Goal: Information Seeking & Learning: Find specific fact

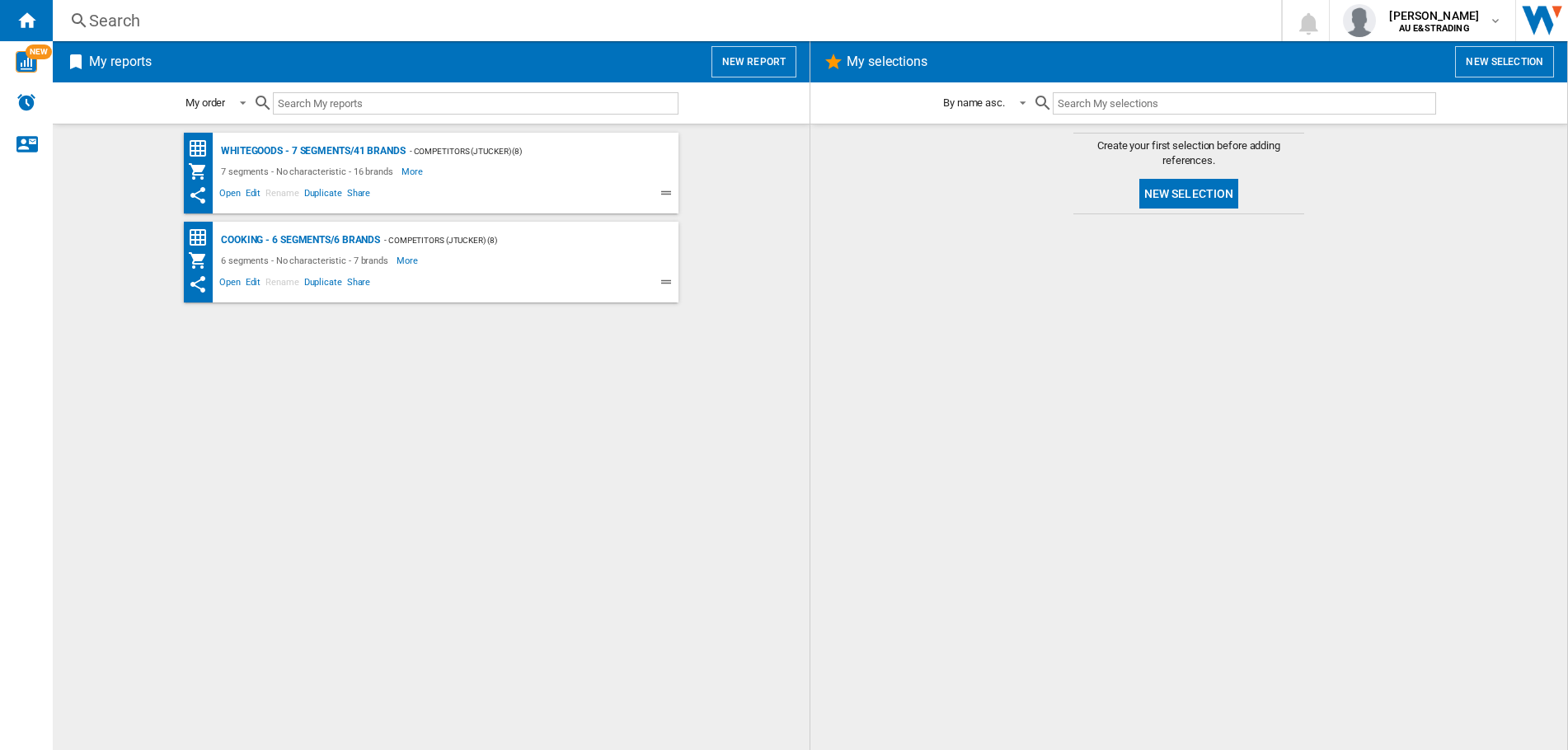
click at [330, 106] on input "text" at bounding box center [476, 103] width 406 height 22
paste input "SMS24AI01A"
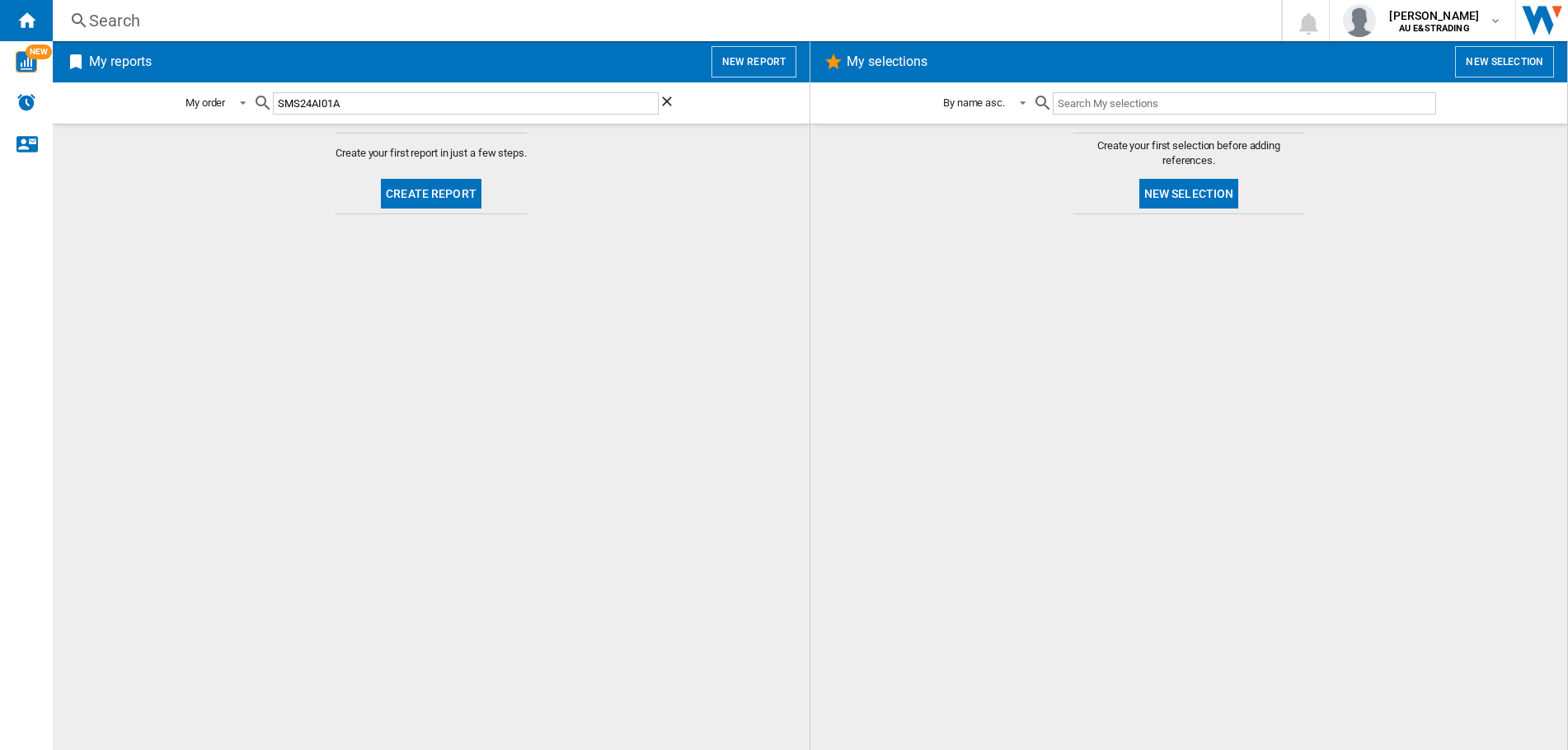
type input "SMS24AI01A"
click at [36, 18] on ng-md-icon "Home" at bounding box center [26, 19] width 20 height 20
click at [124, 18] on div "Search" at bounding box center [663, 20] width 1149 height 23
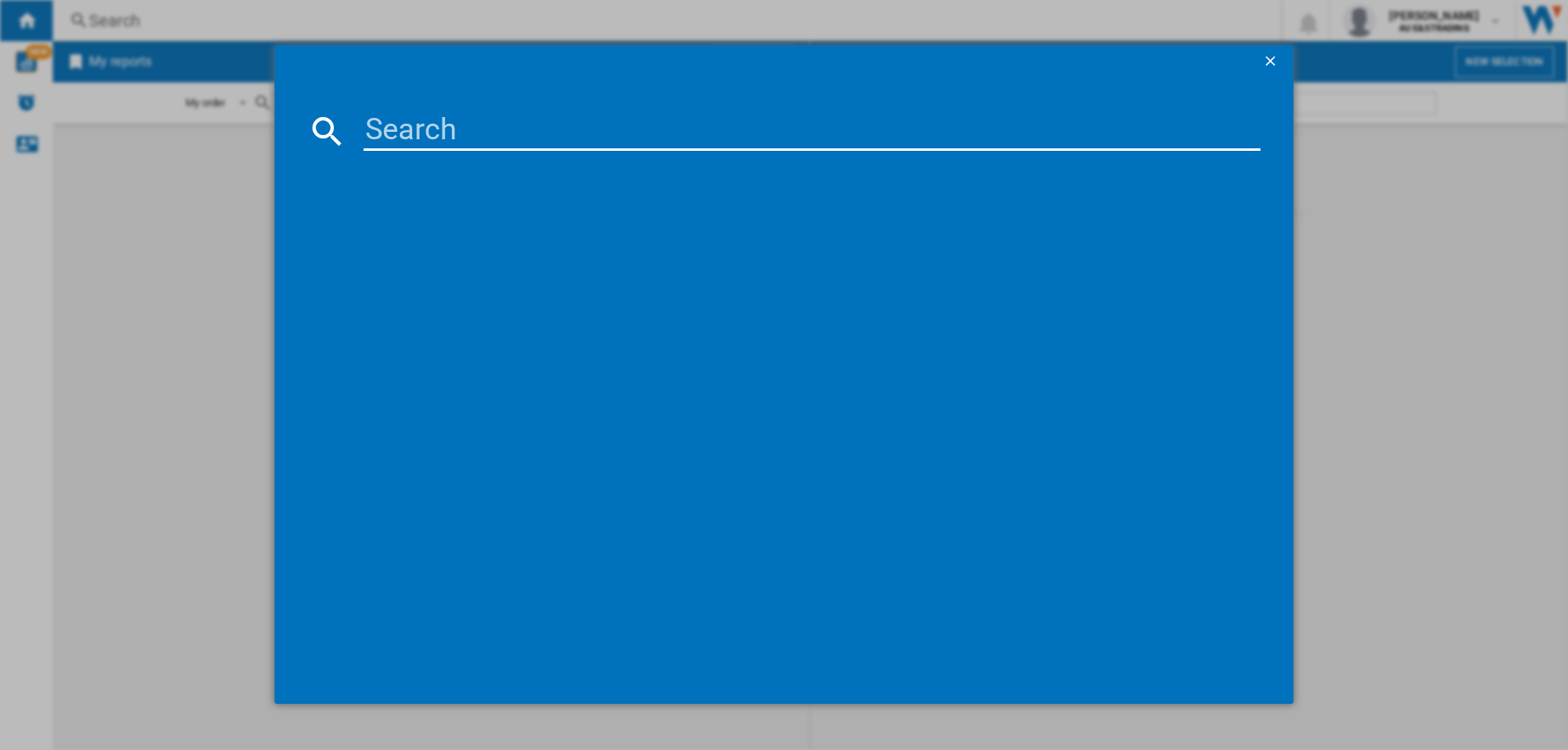
click at [474, 135] on input at bounding box center [812, 130] width 897 height 39
paste input "SMS24AI01A"
type input "SMS24AI01A"
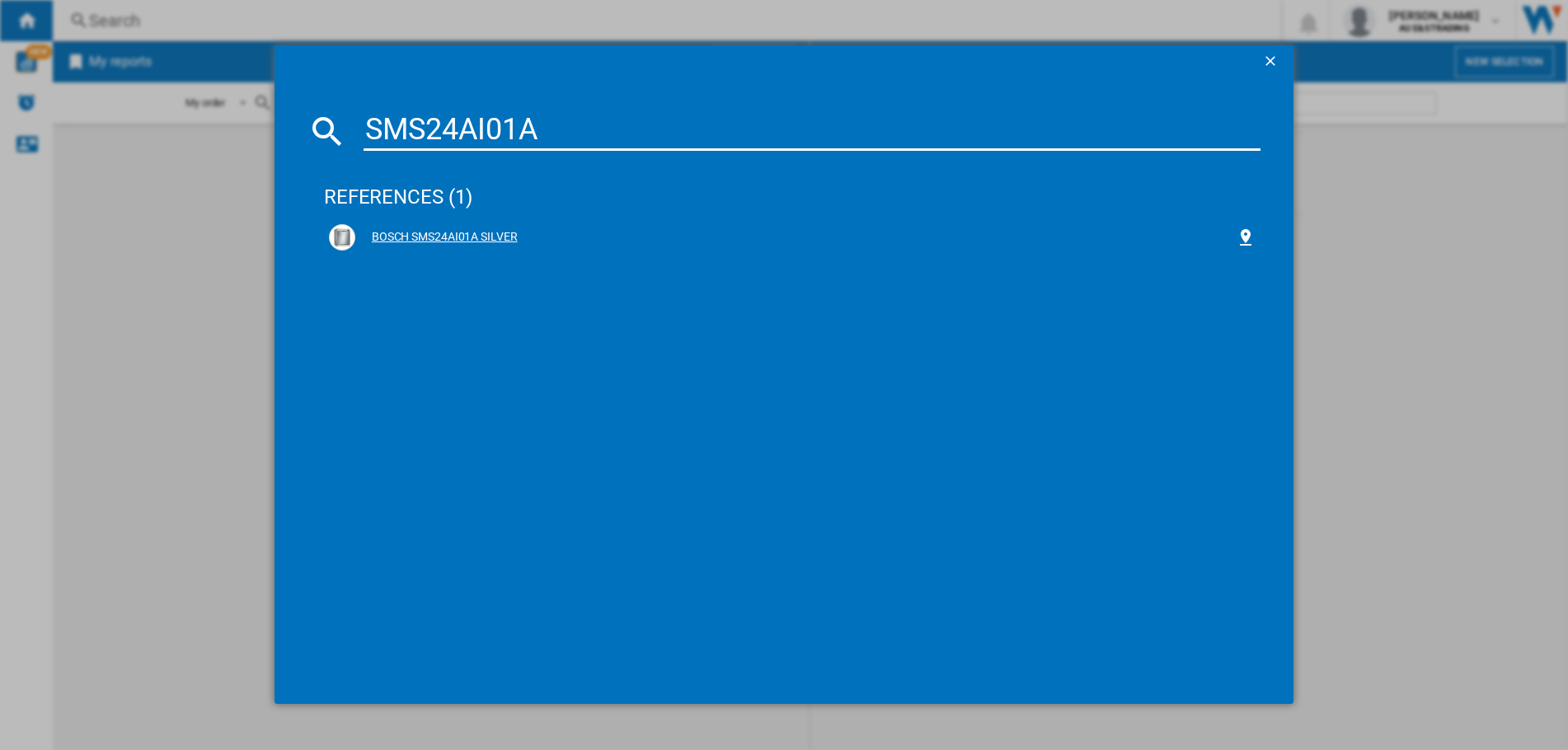
click at [415, 236] on div "BOSCH SMS24AI01A SILVER" at bounding box center [795, 237] width 880 height 17
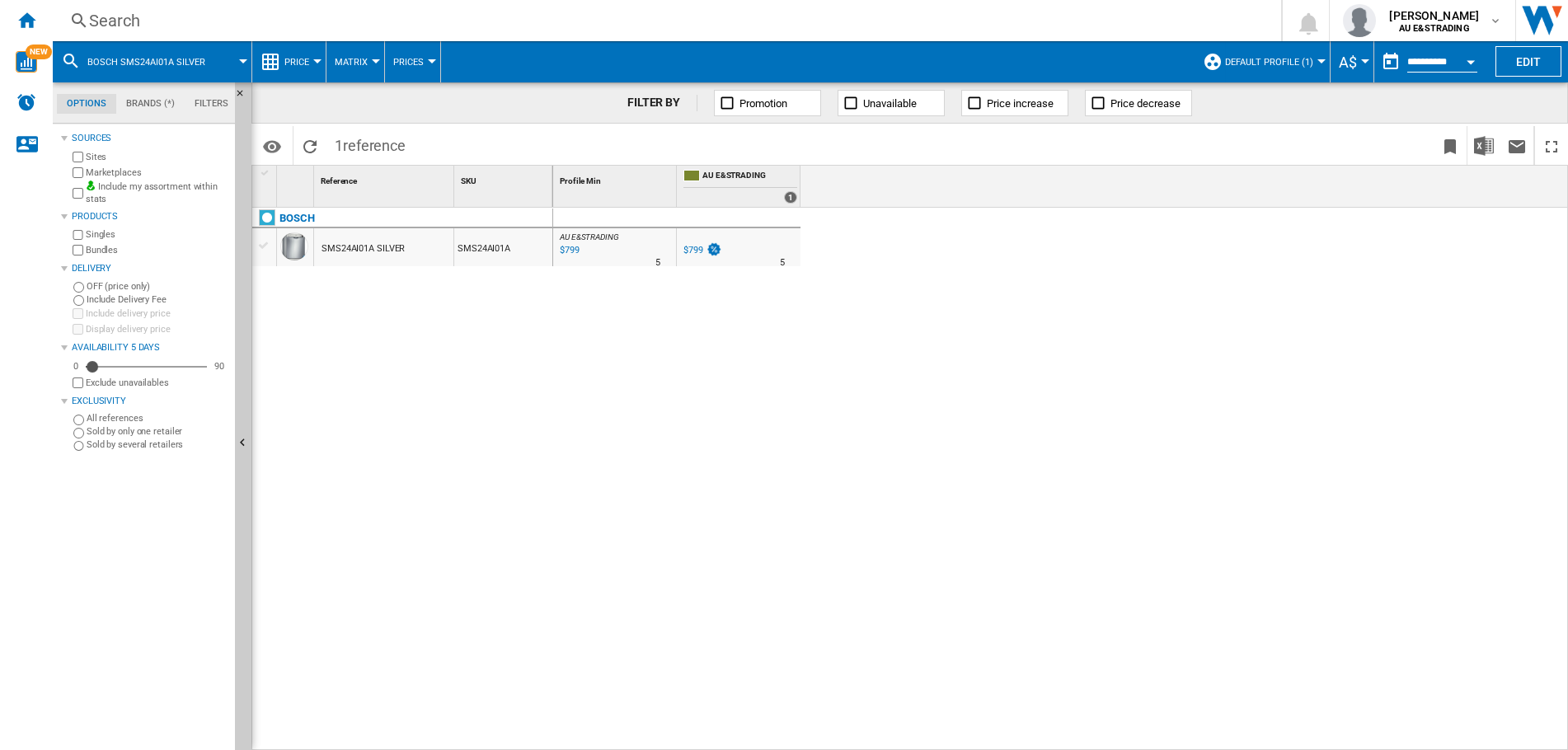
click at [692, 250] on div "$799" at bounding box center [693, 250] width 20 height 11
click at [351, 64] on span "Matrix" at bounding box center [352, 62] width 33 height 11
click at [534, 22] on md-backdrop at bounding box center [784, 375] width 1568 height 750
click at [143, 20] on div "Search" at bounding box center [663, 20] width 1149 height 23
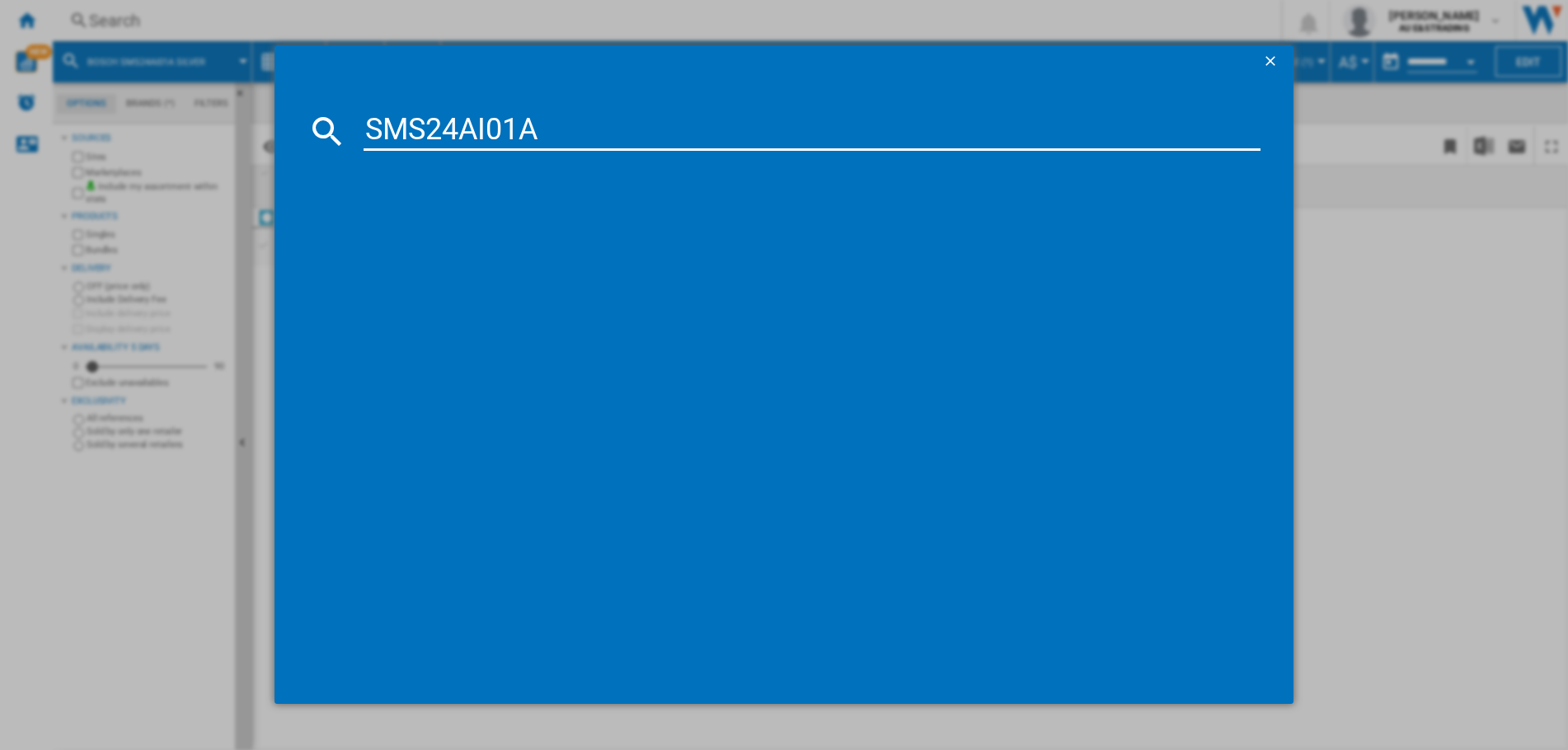
type input "SMS24AI01A"
click at [402, 193] on div "references (1)" at bounding box center [792, 190] width 936 height 61
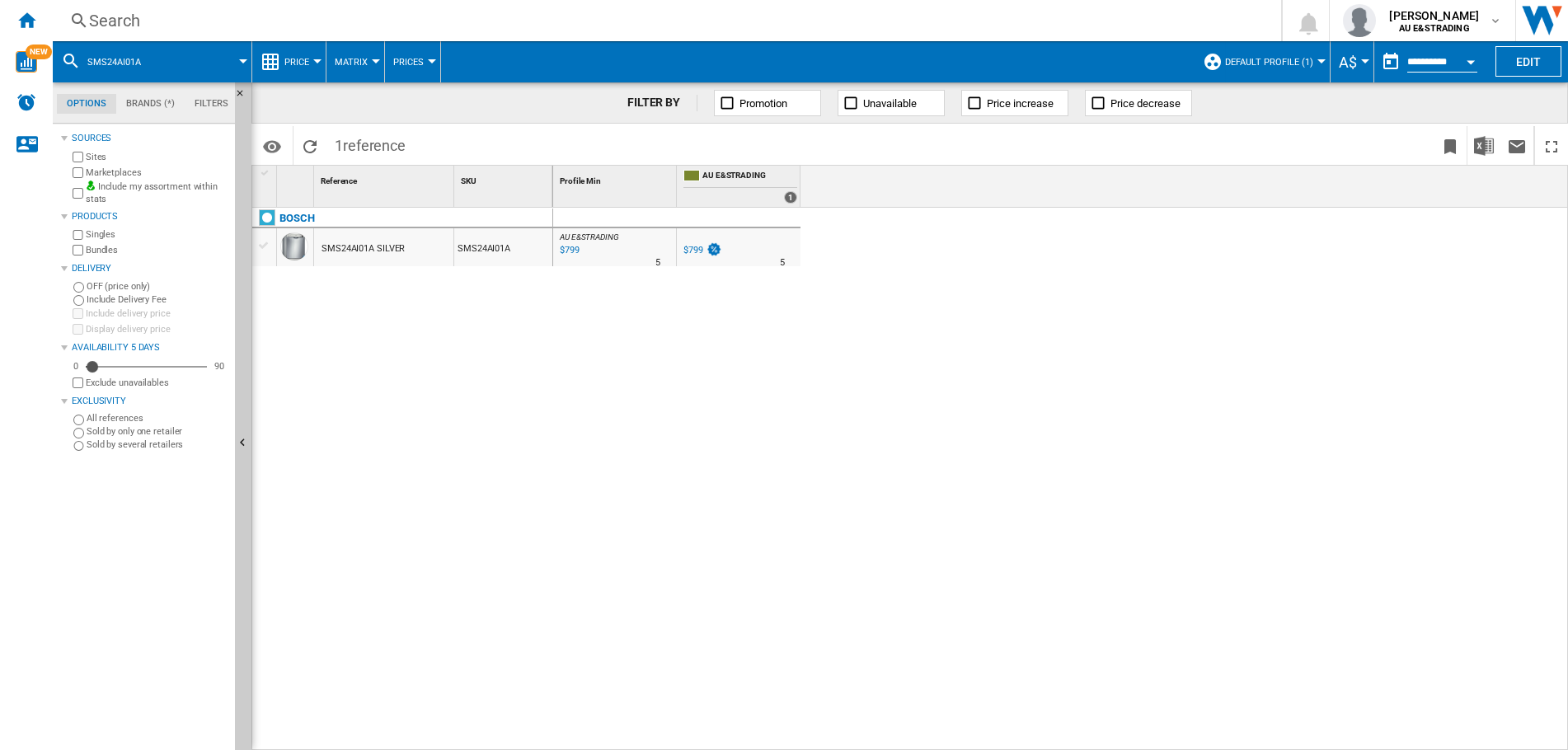
click at [144, 98] on md-tab-item "Brands (*)" at bounding box center [150, 103] width 68 height 20
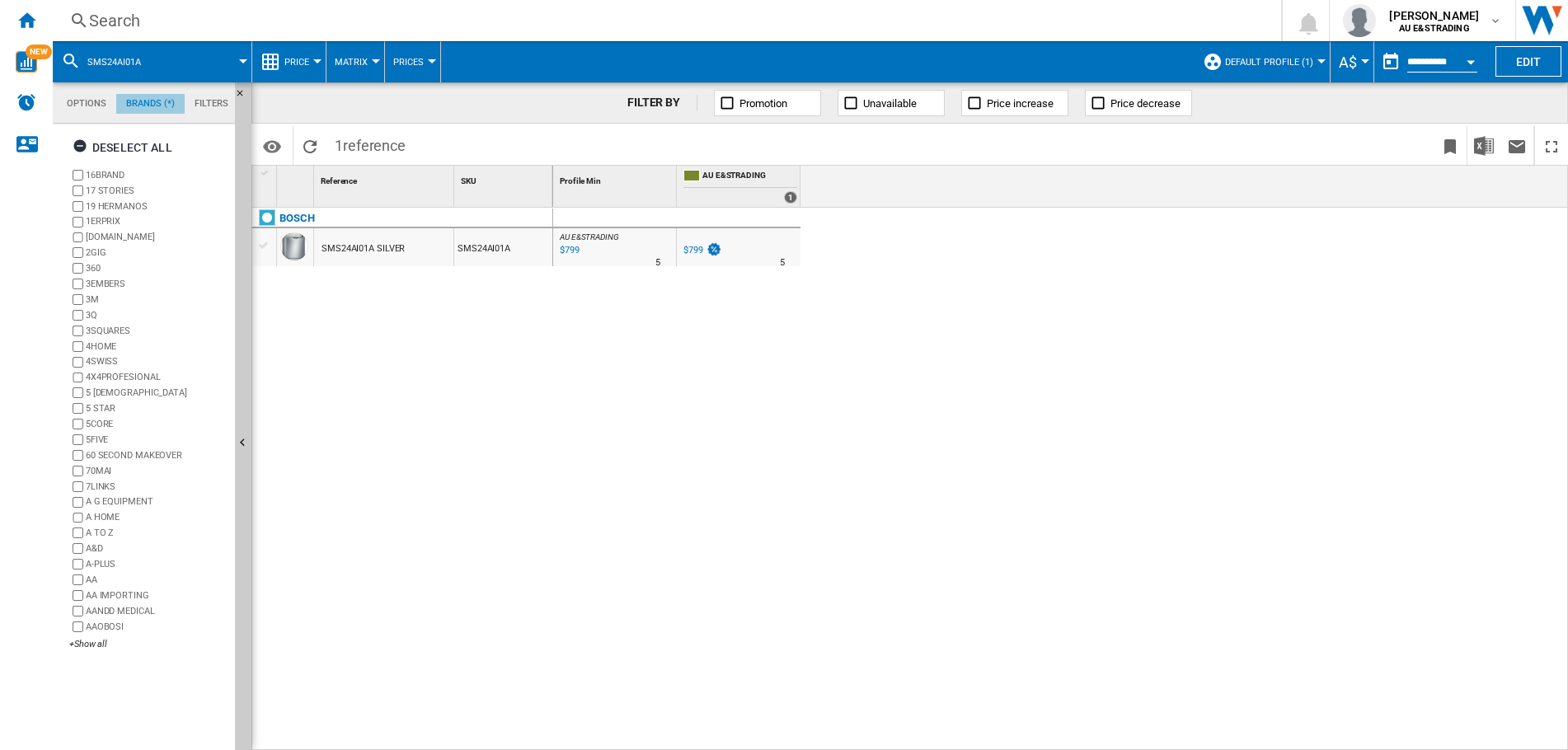
scroll to position [64, 0]
click at [205, 102] on md-tab-item "Filters" at bounding box center [211, 103] width 53 height 20
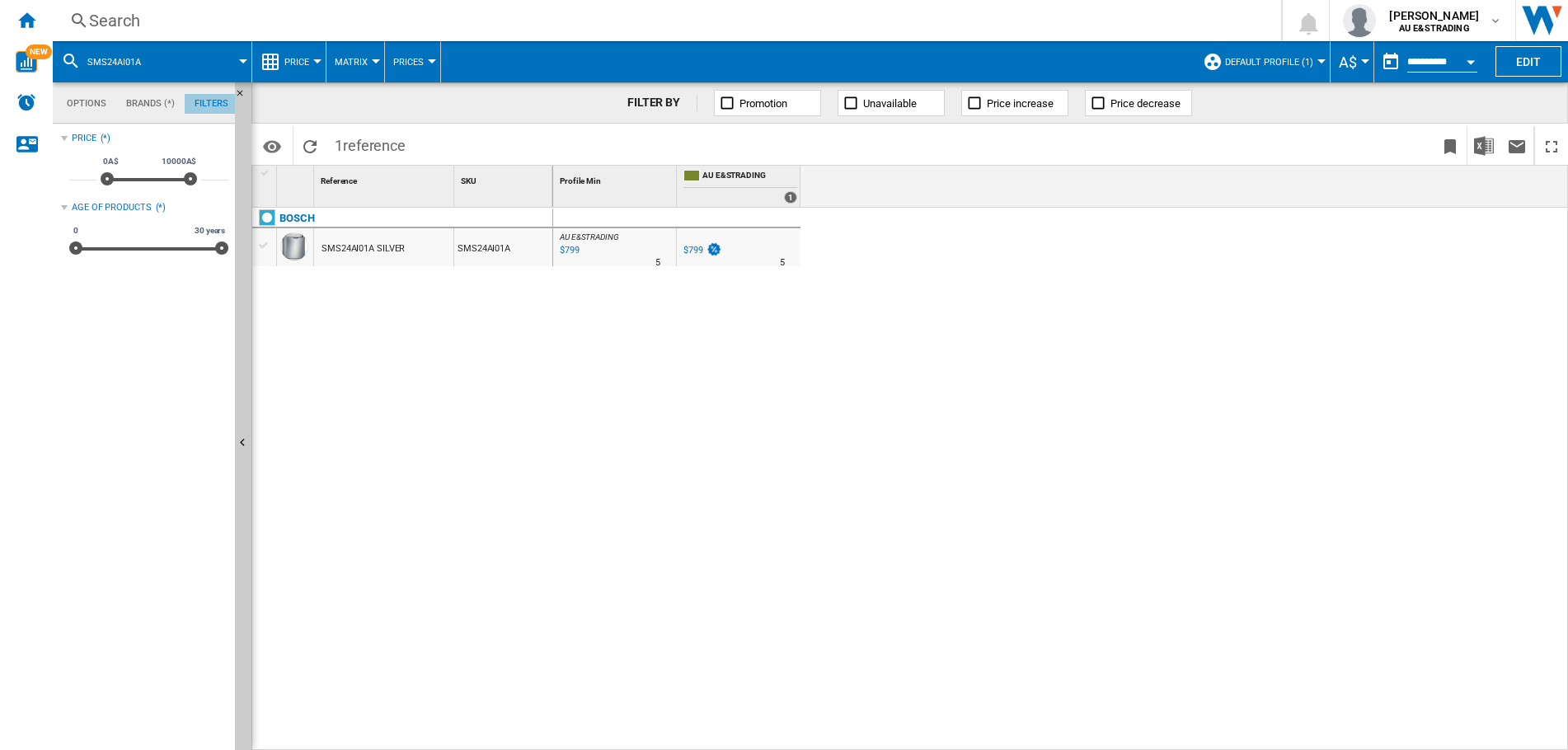
scroll to position [107, 0]
click at [79, 107] on md-tab-item "Options" at bounding box center [87, 103] width 60 height 20
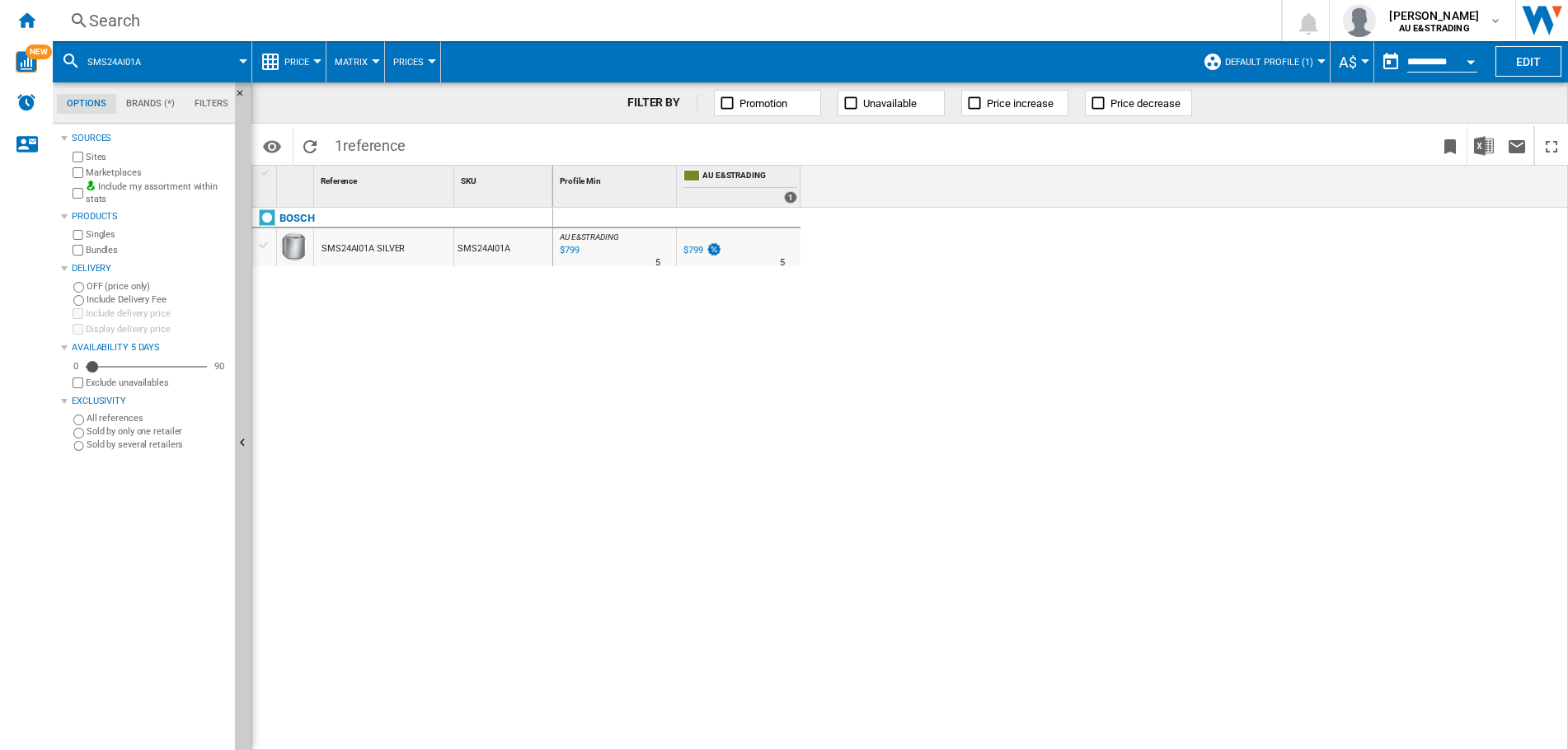
click at [350, 249] on div "SMS24AI01A SILVER" at bounding box center [362, 249] width 83 height 38
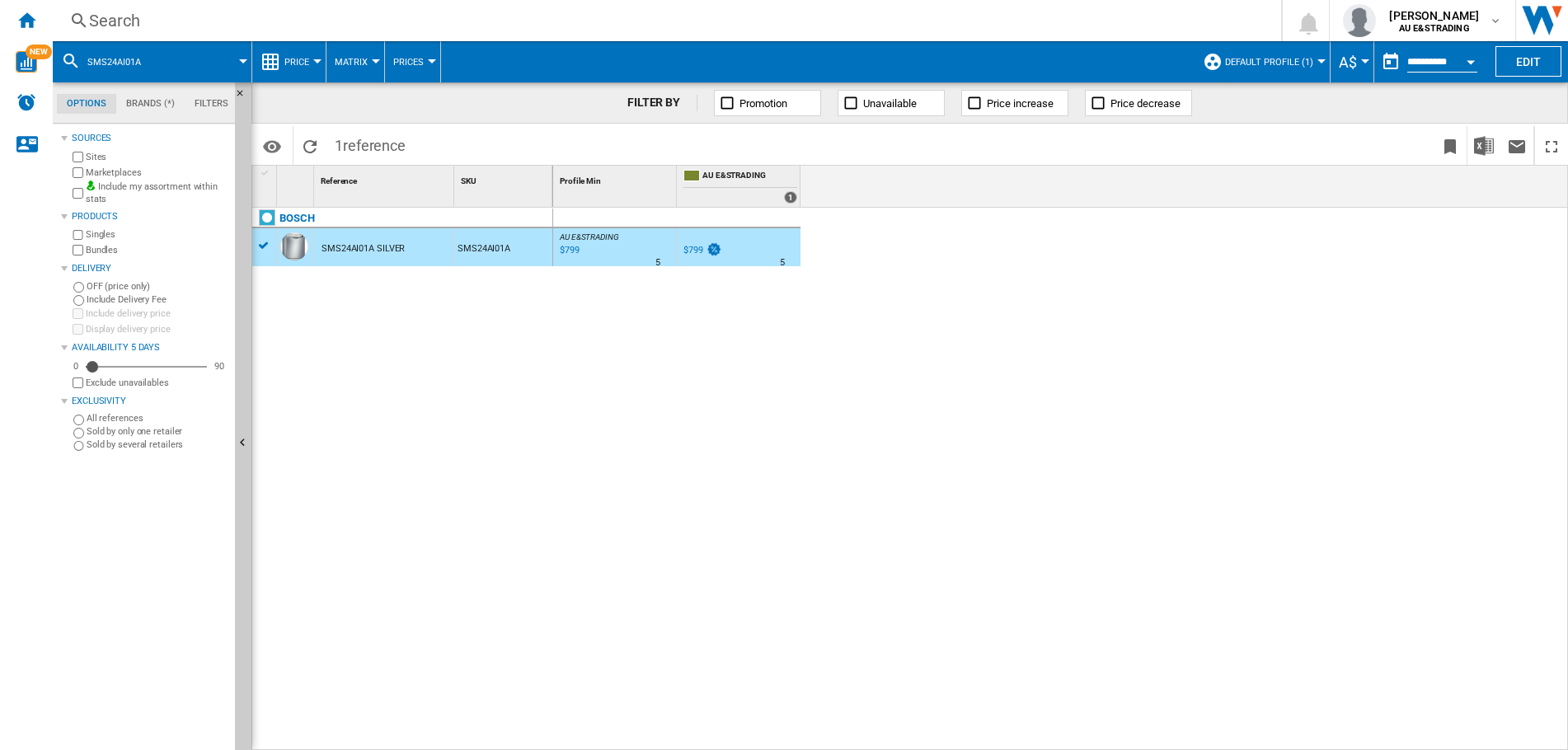
click at [120, 58] on span "SMS24AI01A" at bounding box center [114, 62] width 53 height 11
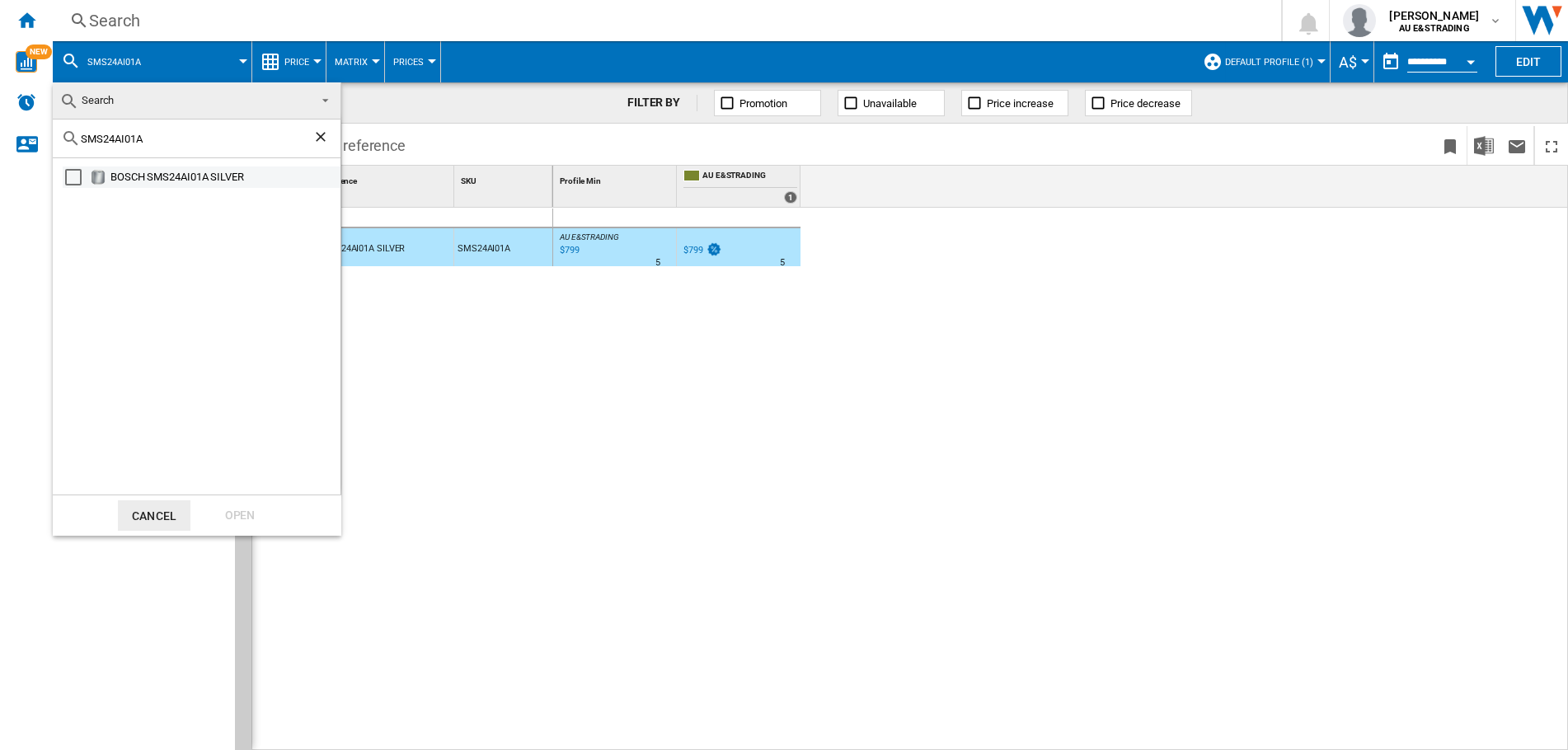
click at [72, 178] on div "Select" at bounding box center [73, 177] width 17 height 17
click at [240, 515] on div "Open" at bounding box center [240, 515] width 73 height 31
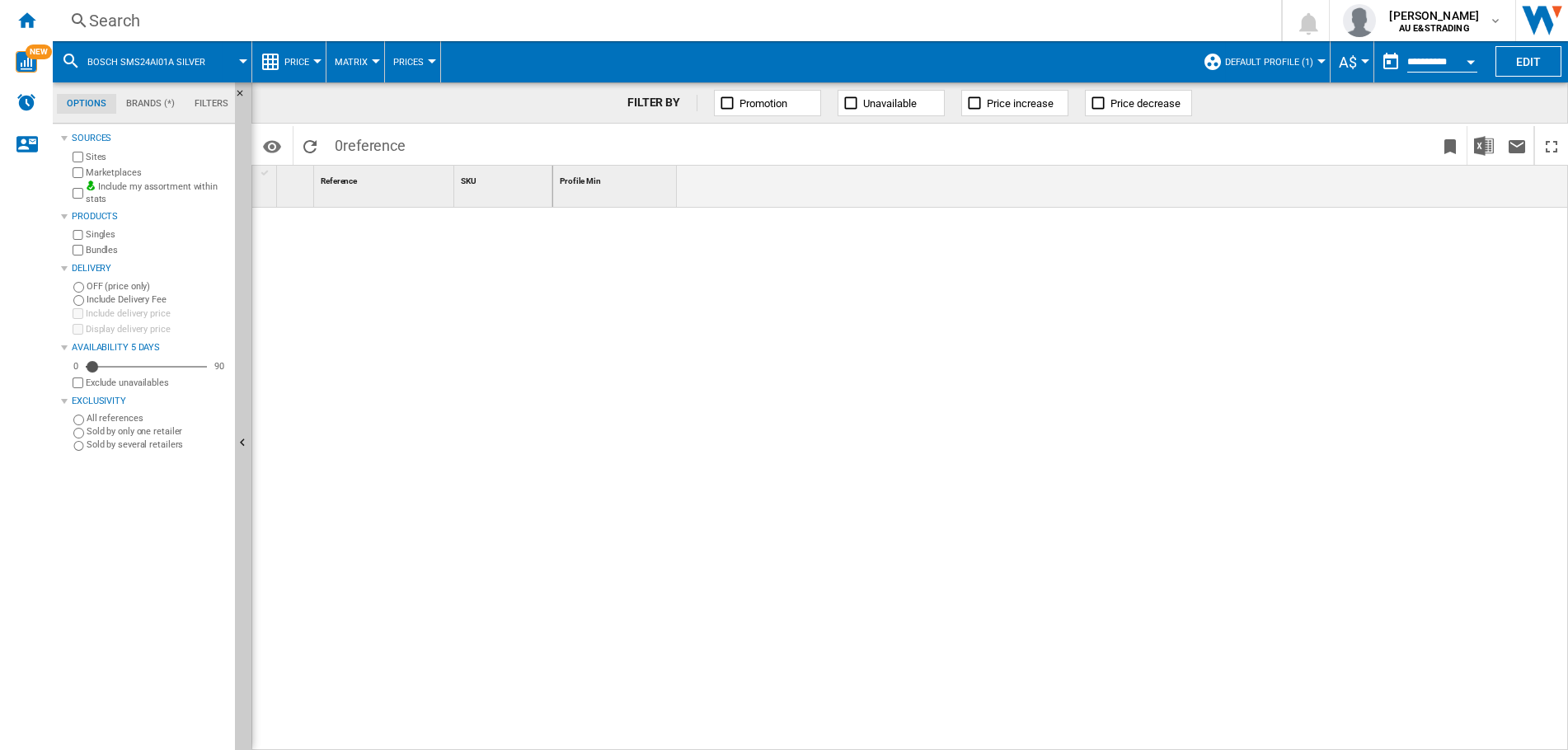
click at [244, 62] on div at bounding box center [242, 61] width 8 height 4
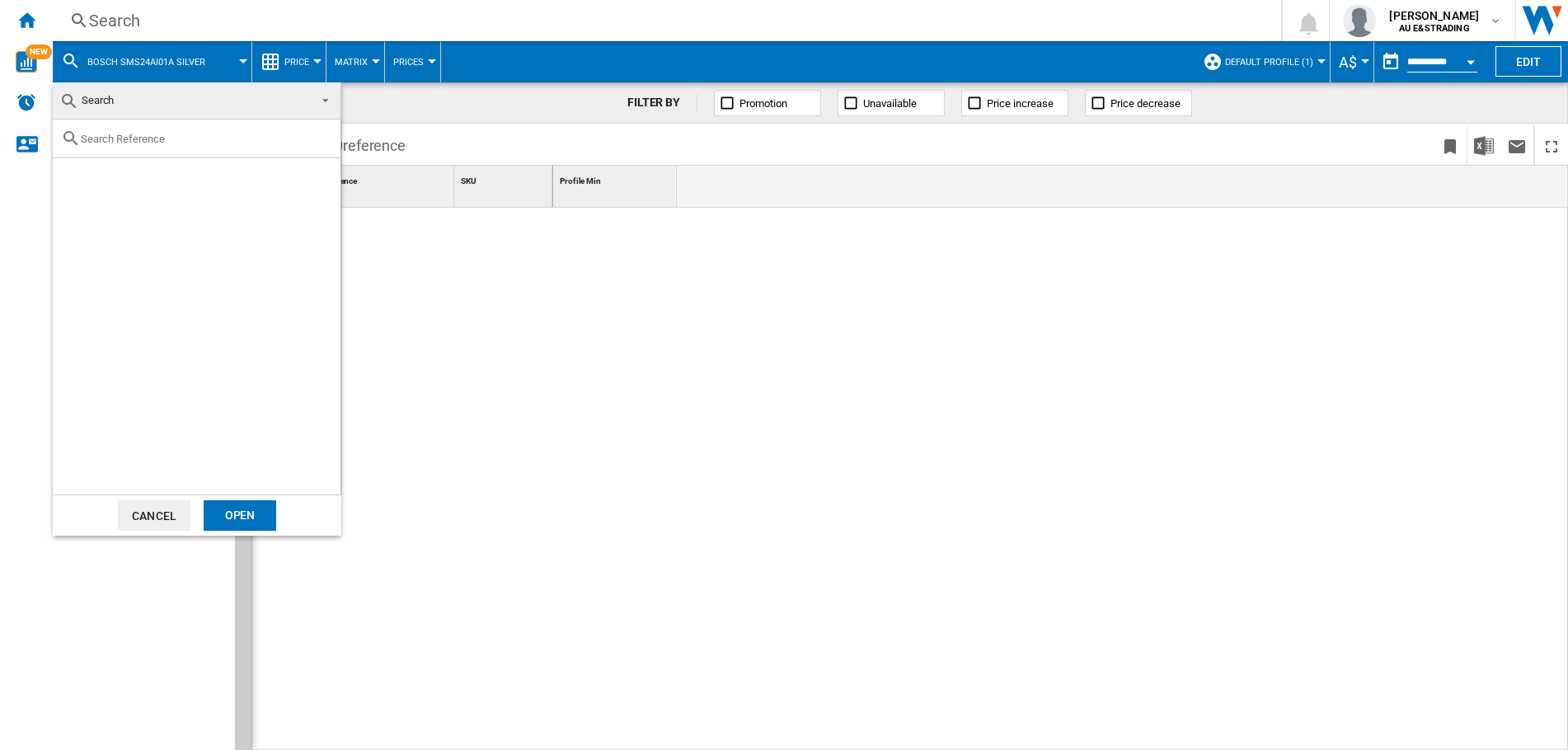
click at [152, 107] on span "Search" at bounding box center [184, 101] width 248 height 23
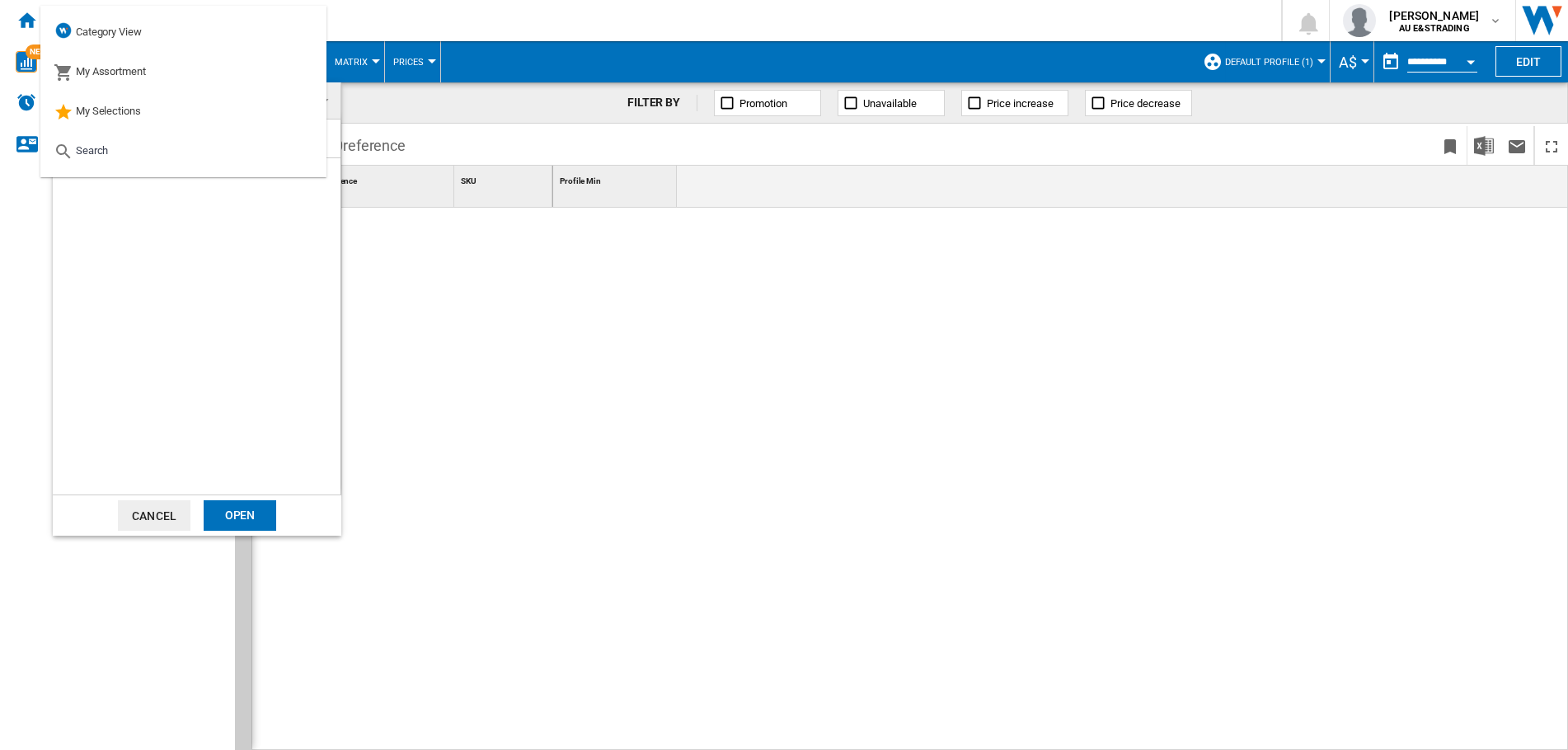
click at [150, 515] on button "Cancel" at bounding box center [154, 515] width 73 height 31
